Goal: Find specific page/section: Find specific page/section

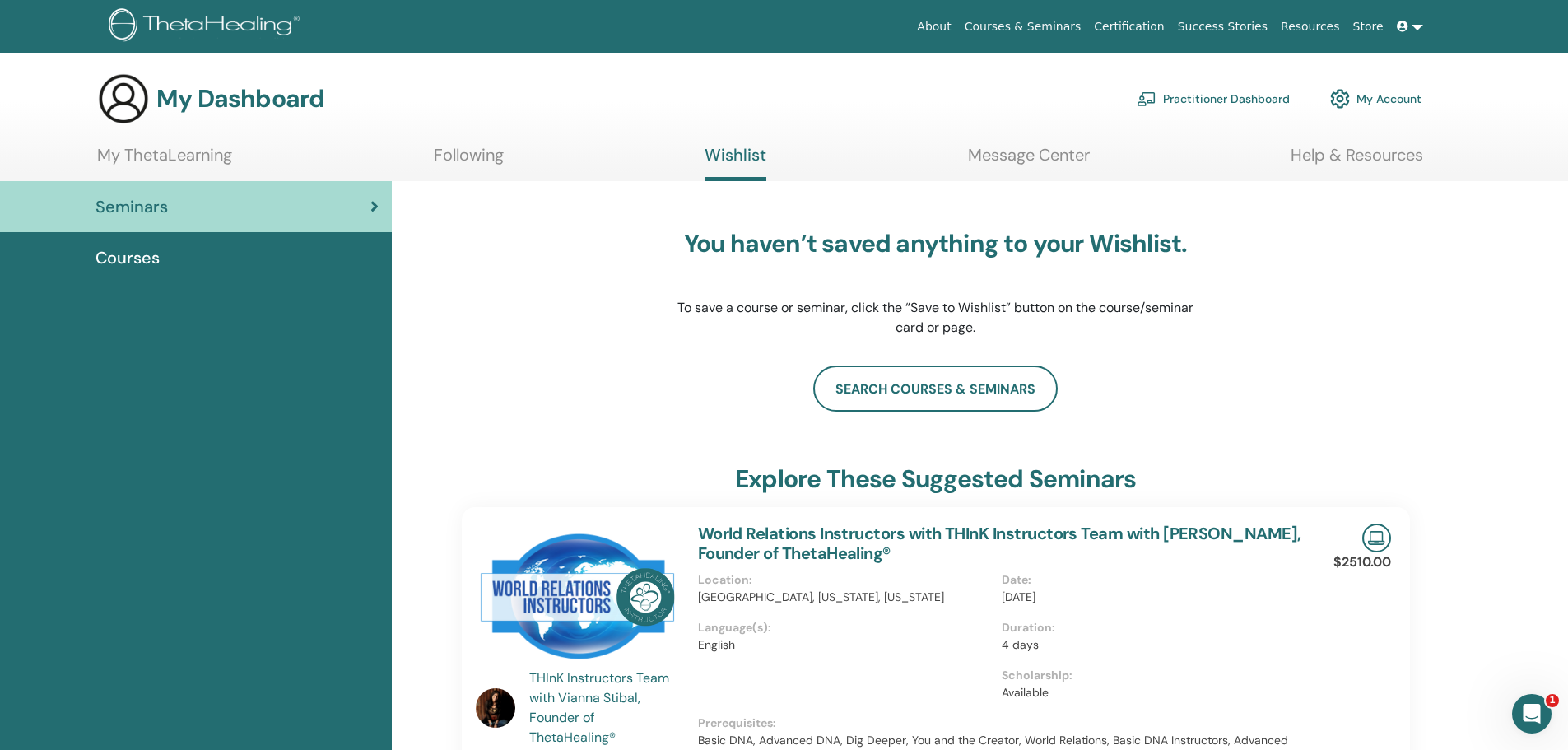
click at [111, 246] on span "Courses" at bounding box center [128, 258] width 64 height 25
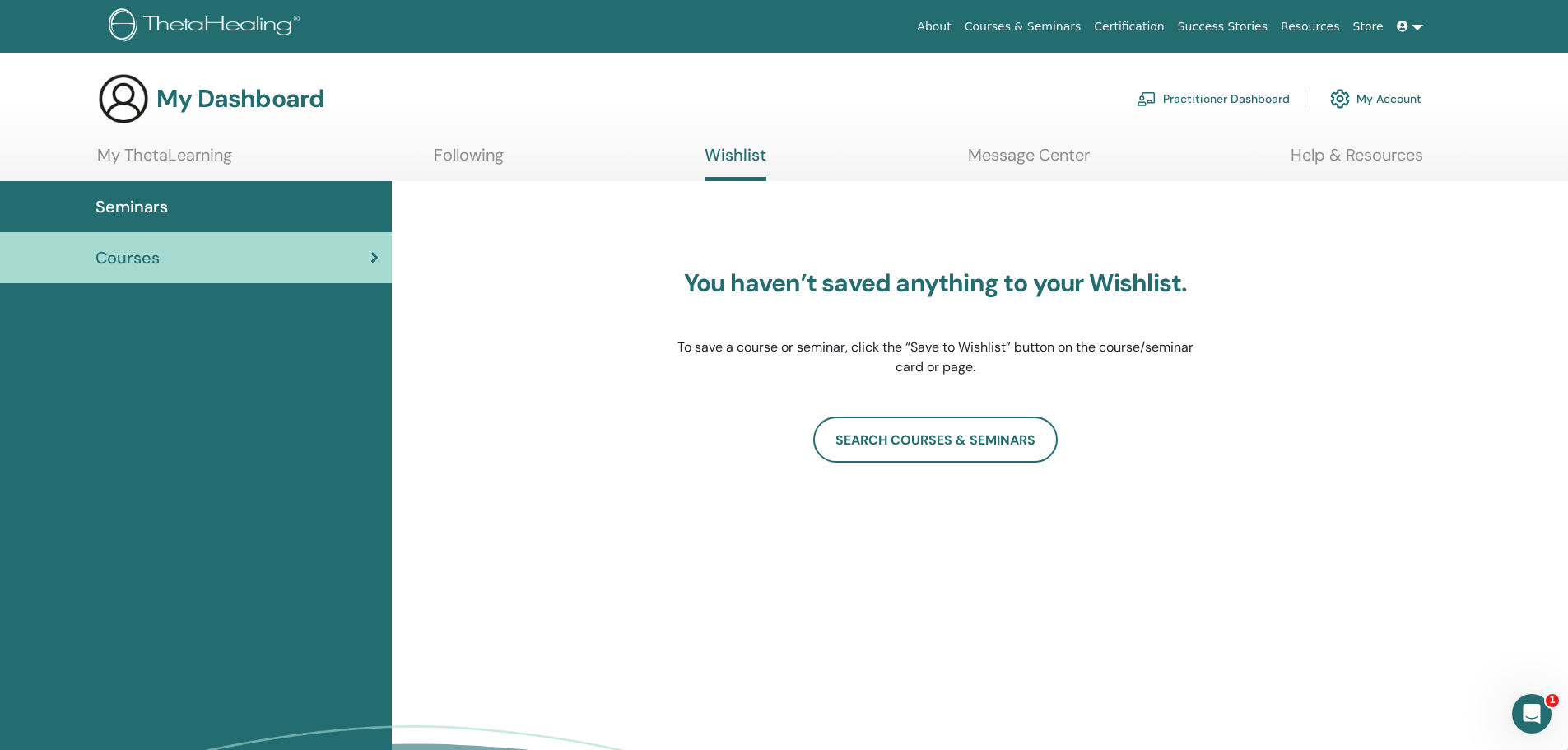
click at [441, 150] on link "Following" at bounding box center [469, 161] width 70 height 32
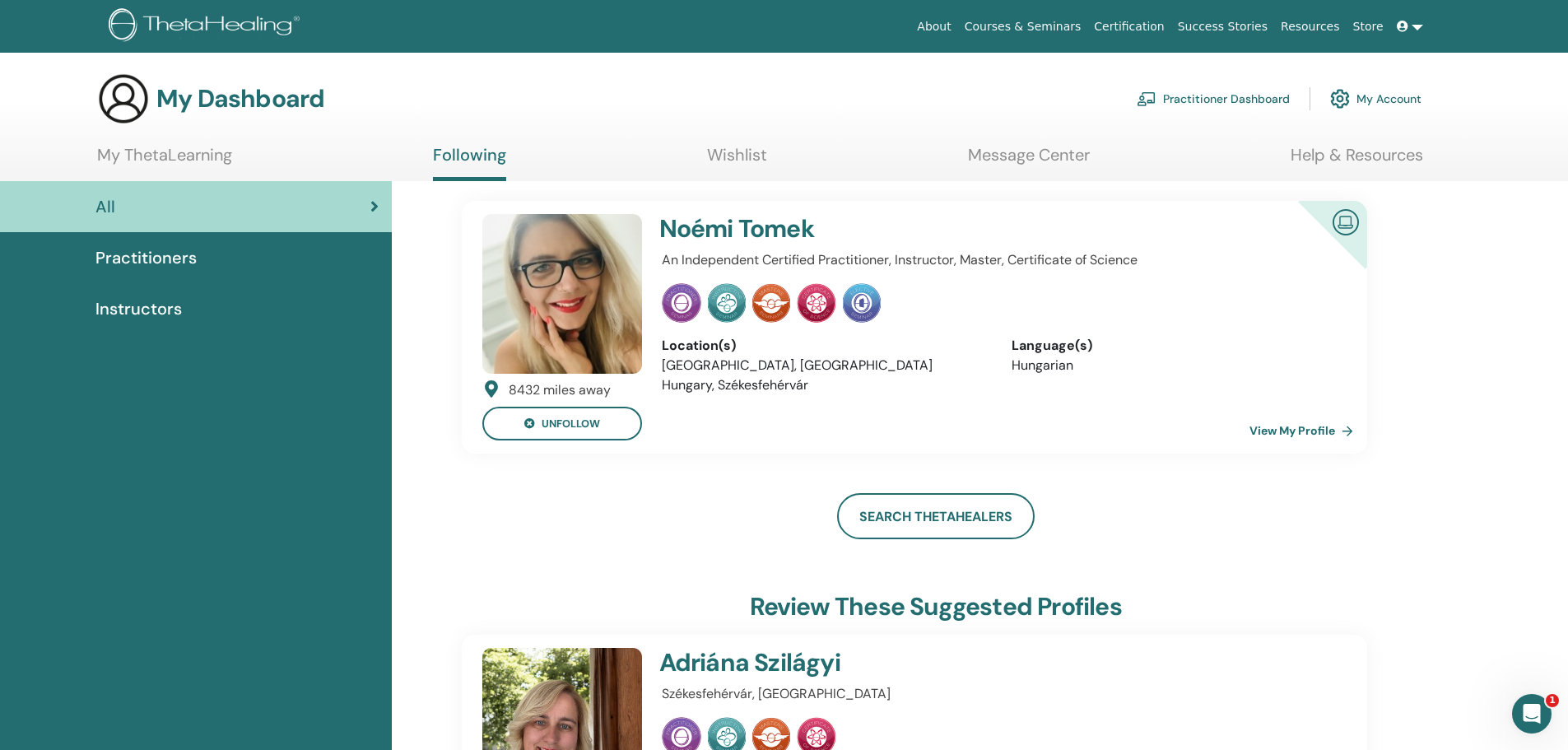
click at [174, 246] on span "Practitioners" at bounding box center [146, 258] width 101 height 25
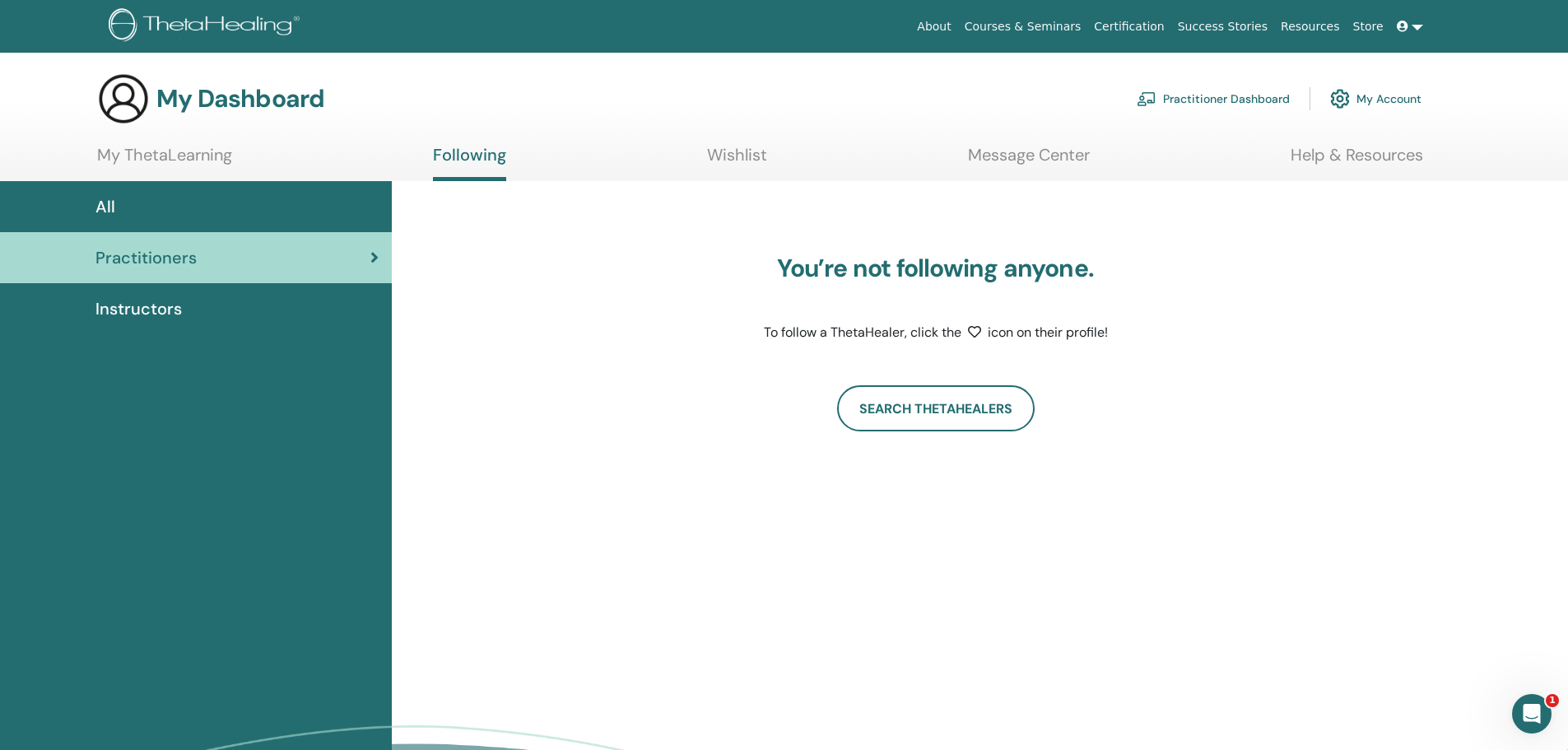
click at [128, 296] on span "Instructors" at bounding box center [138, 309] width 87 height 25
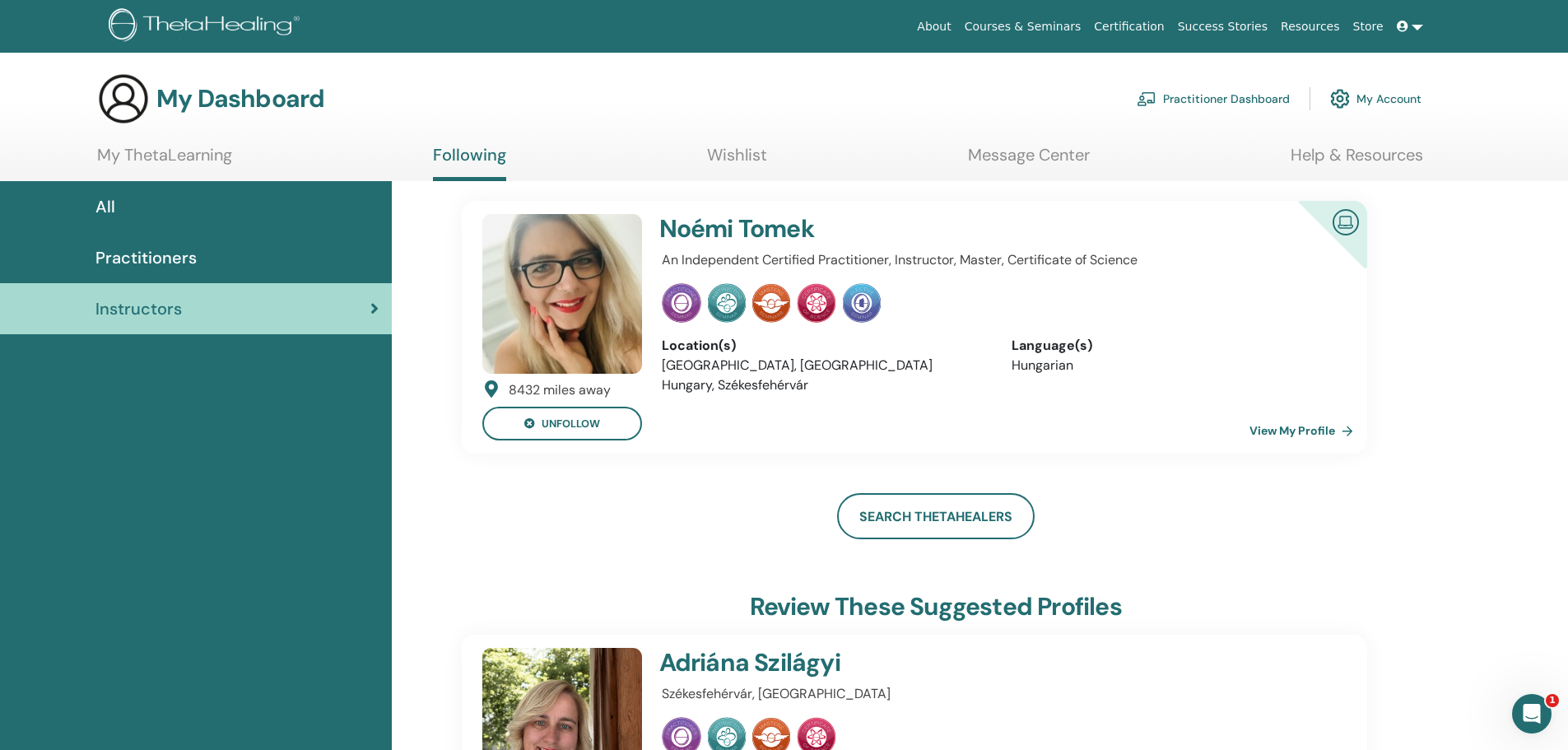
click at [1222, 92] on link "Practitioner Dashboard" at bounding box center [1213, 98] width 153 height 37
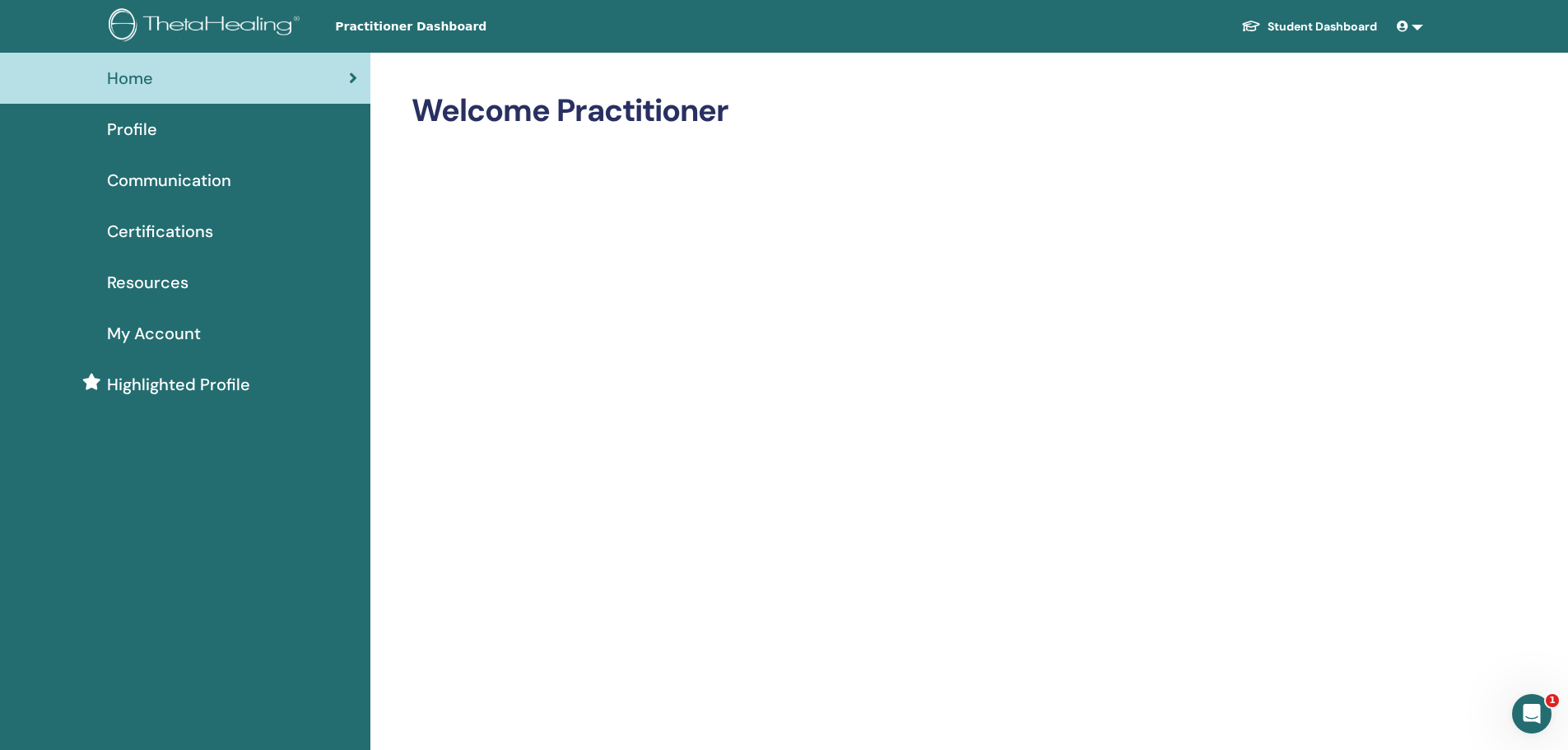
click at [155, 219] on span "Certifications" at bounding box center [160, 231] width 106 height 25
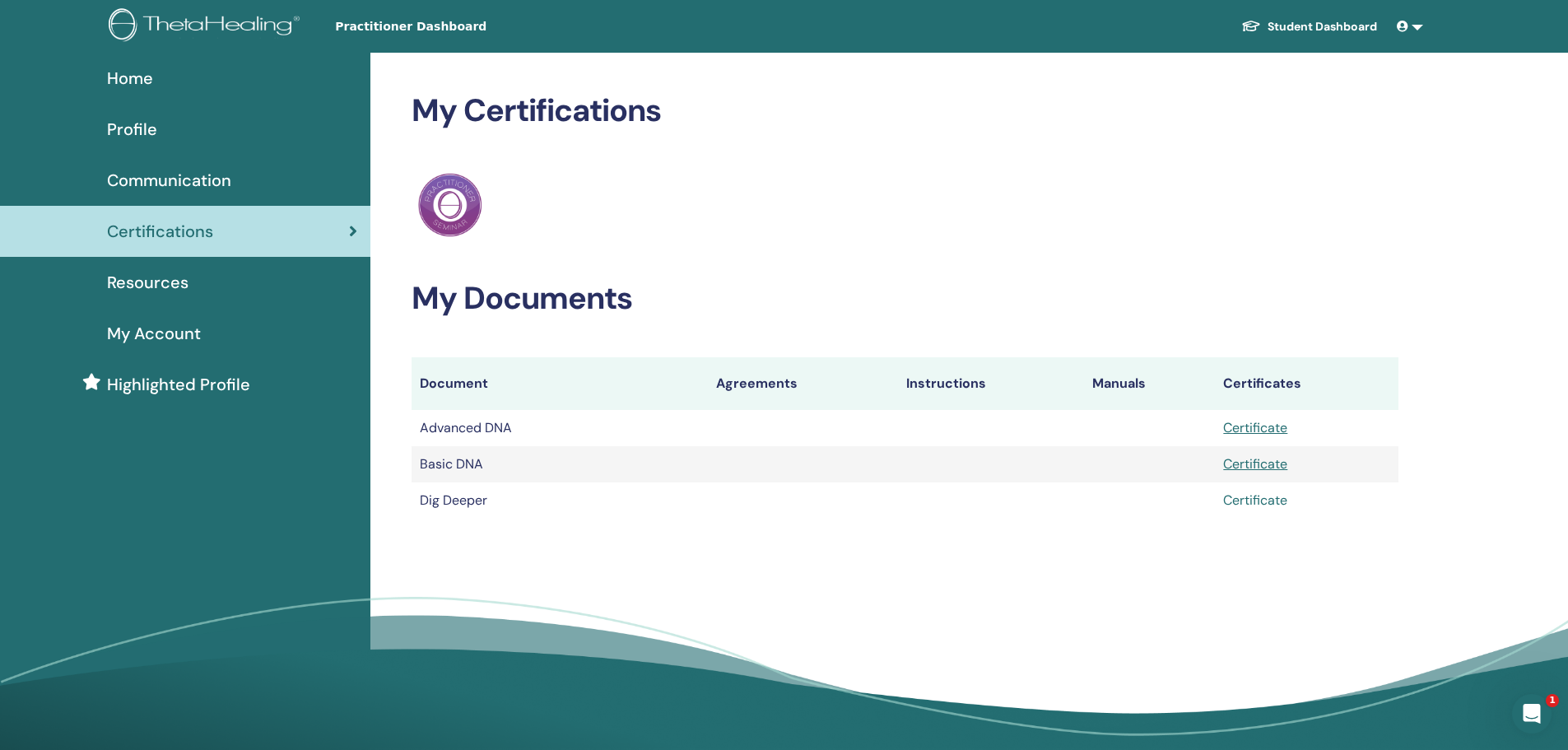
click at [1272, 491] on link "Certificate" at bounding box center [1255, 499] width 64 height 17
